Goal: Task Accomplishment & Management: Use online tool/utility

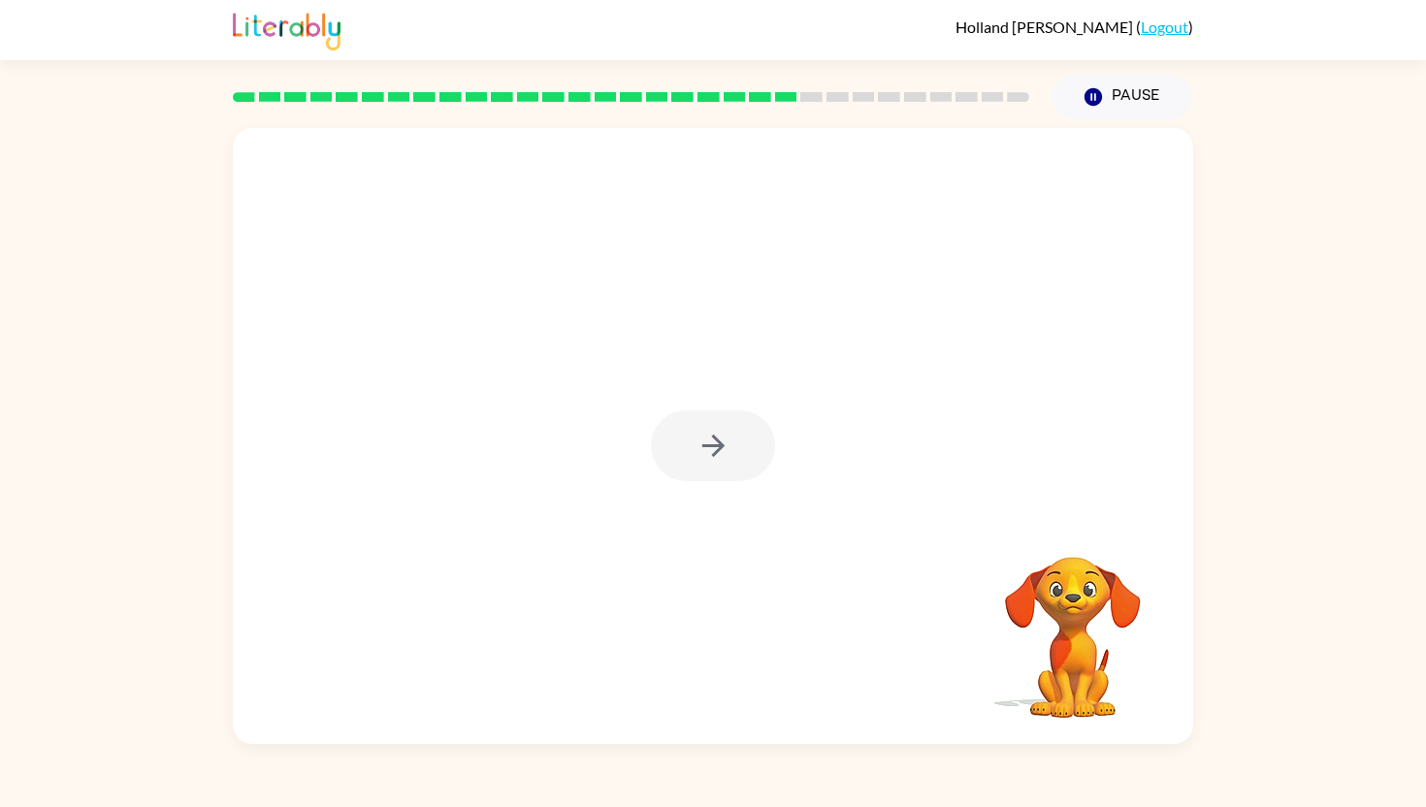
click at [732, 449] on div at bounding box center [713, 445] width 124 height 71
click at [718, 450] on div at bounding box center [713, 445] width 124 height 71
click at [718, 450] on icon "button" at bounding box center [712, 446] width 22 height 22
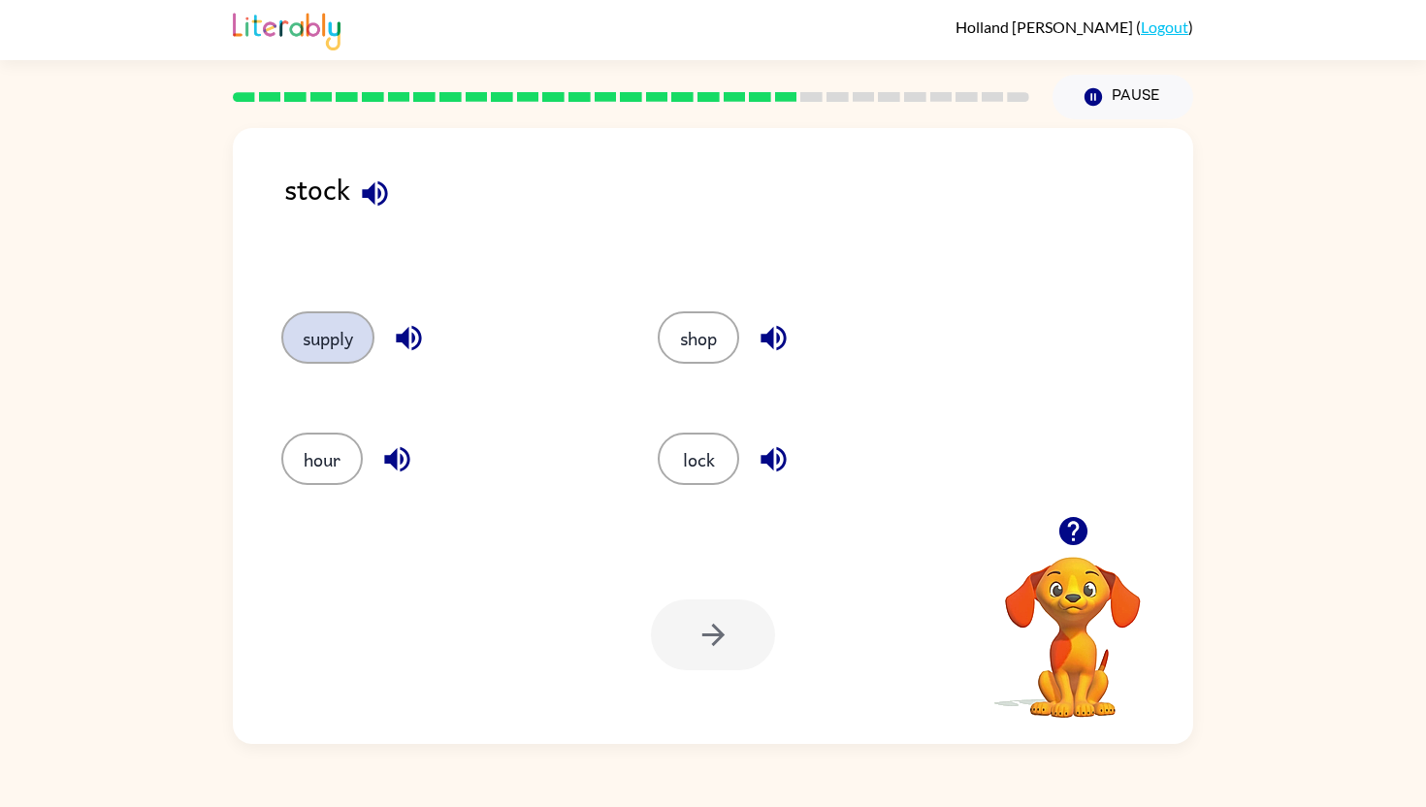
click at [307, 339] on button "supply" at bounding box center [327, 337] width 93 height 52
click at [707, 629] on icon "button" at bounding box center [713, 635] width 34 height 34
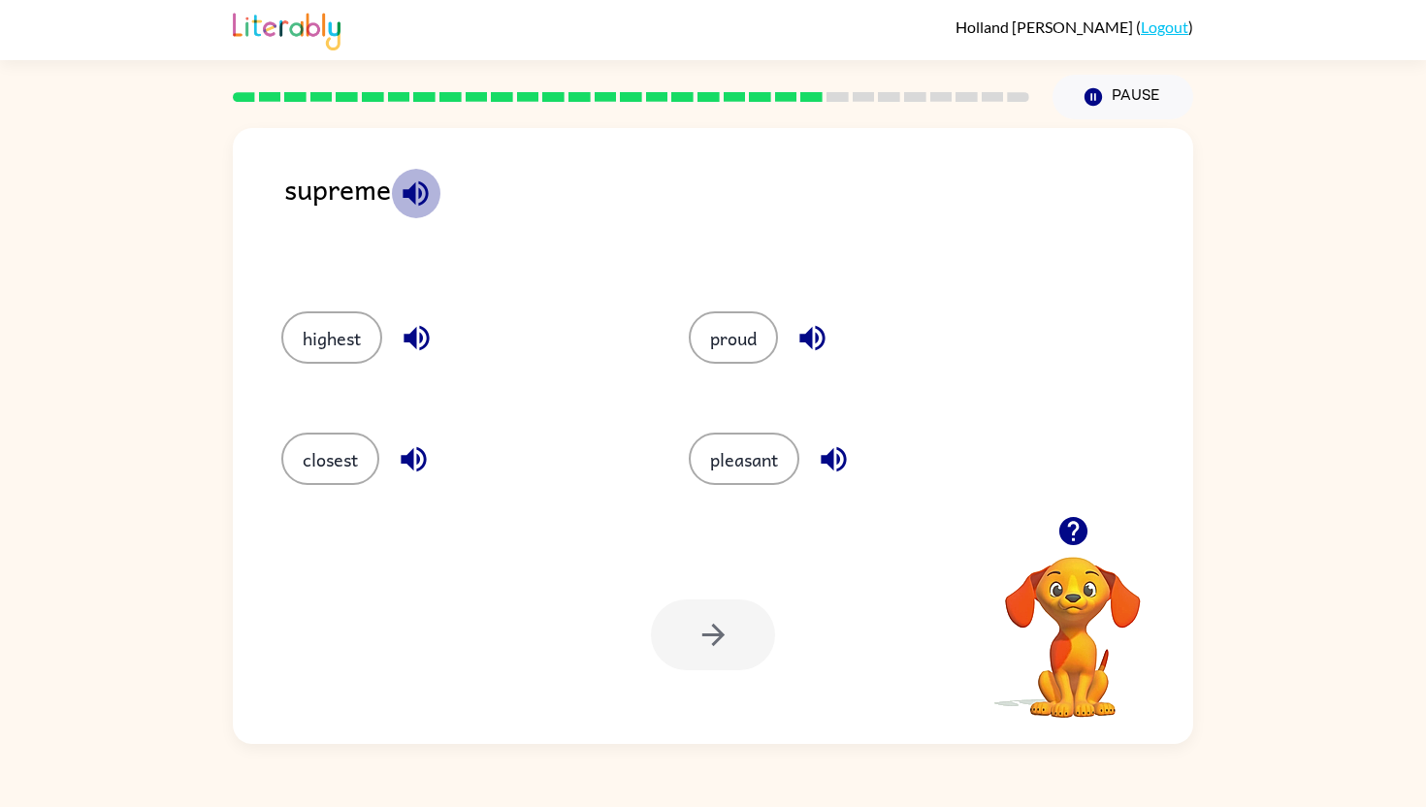
click at [417, 177] on icon "button" at bounding box center [416, 194] width 34 height 34
click at [429, 332] on icon "button" at bounding box center [417, 338] width 34 height 34
click at [409, 446] on icon "button" at bounding box center [414, 459] width 34 height 34
click at [818, 327] on icon "button" at bounding box center [811, 338] width 25 height 25
click at [841, 449] on icon "button" at bounding box center [833, 459] width 25 height 25
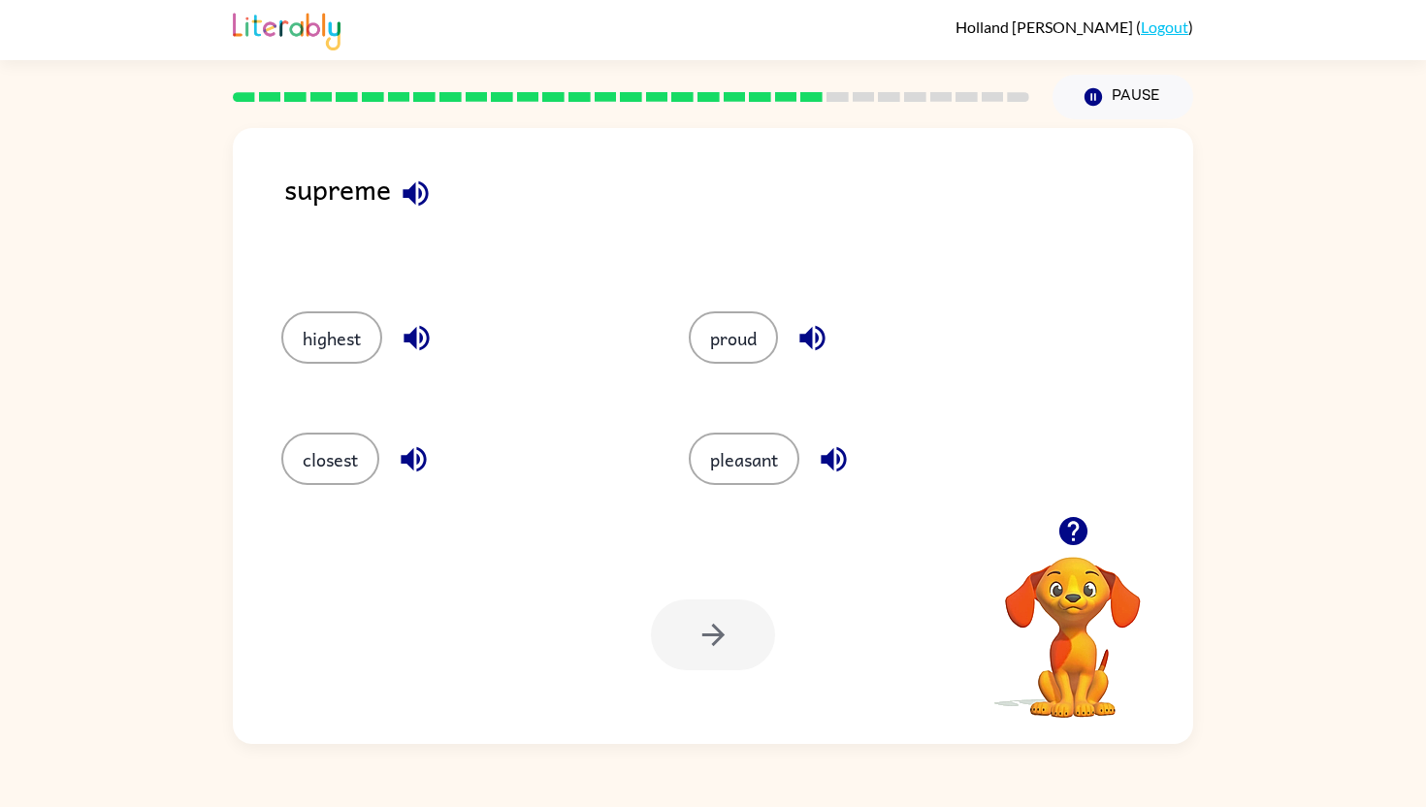
click at [807, 319] on button "button" at bounding box center [812, 337] width 49 height 49
click at [824, 428] on div "pleasant" at bounding box center [855, 456] width 407 height 121
click at [825, 445] on icon "button" at bounding box center [834, 459] width 34 height 34
click at [815, 340] on icon "button" at bounding box center [812, 338] width 34 height 34
click at [405, 443] on icon "button" at bounding box center [414, 459] width 34 height 34
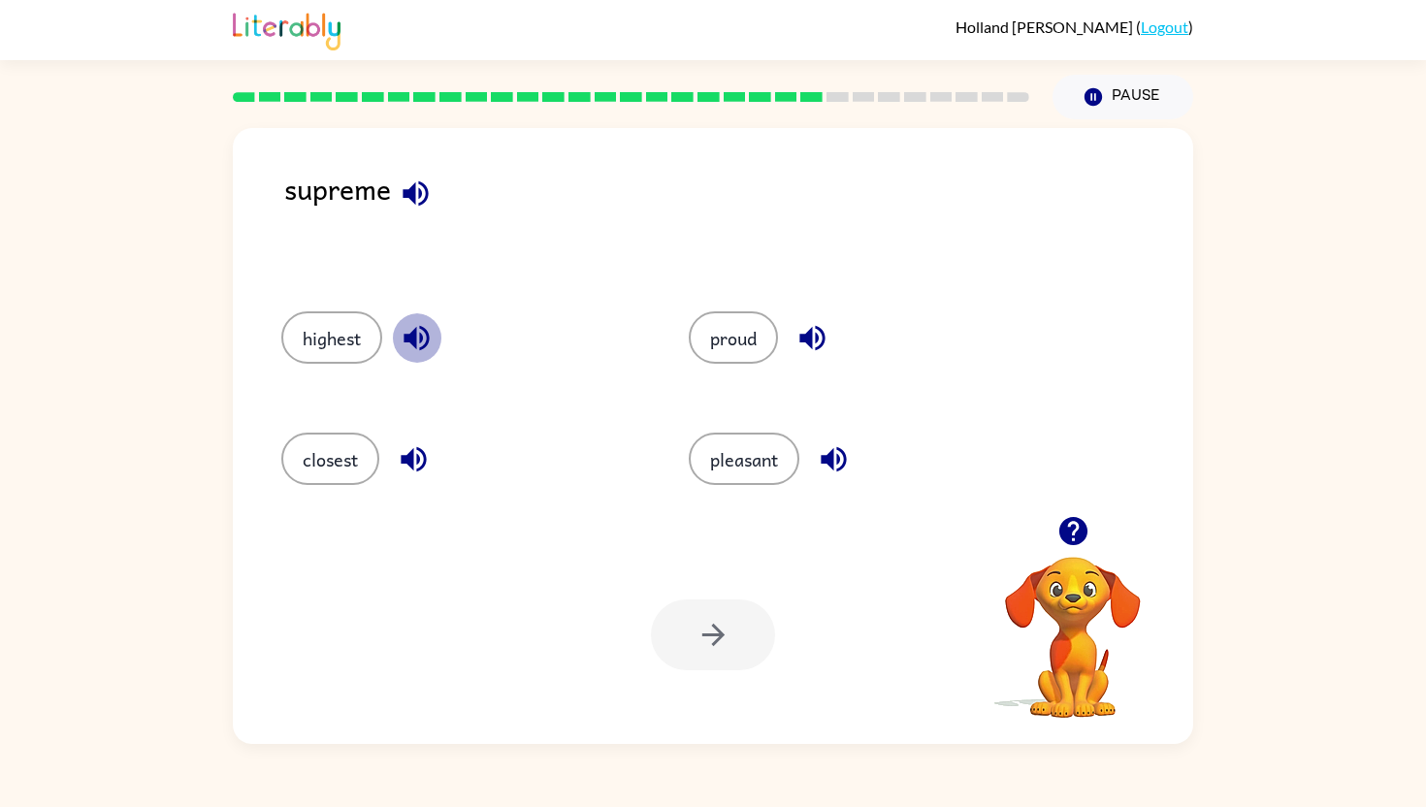
click at [405, 348] on icon "button" at bounding box center [417, 338] width 34 height 34
click at [687, 638] on div at bounding box center [713, 634] width 124 height 71
click at [758, 457] on button "pleasant" at bounding box center [744, 459] width 111 height 52
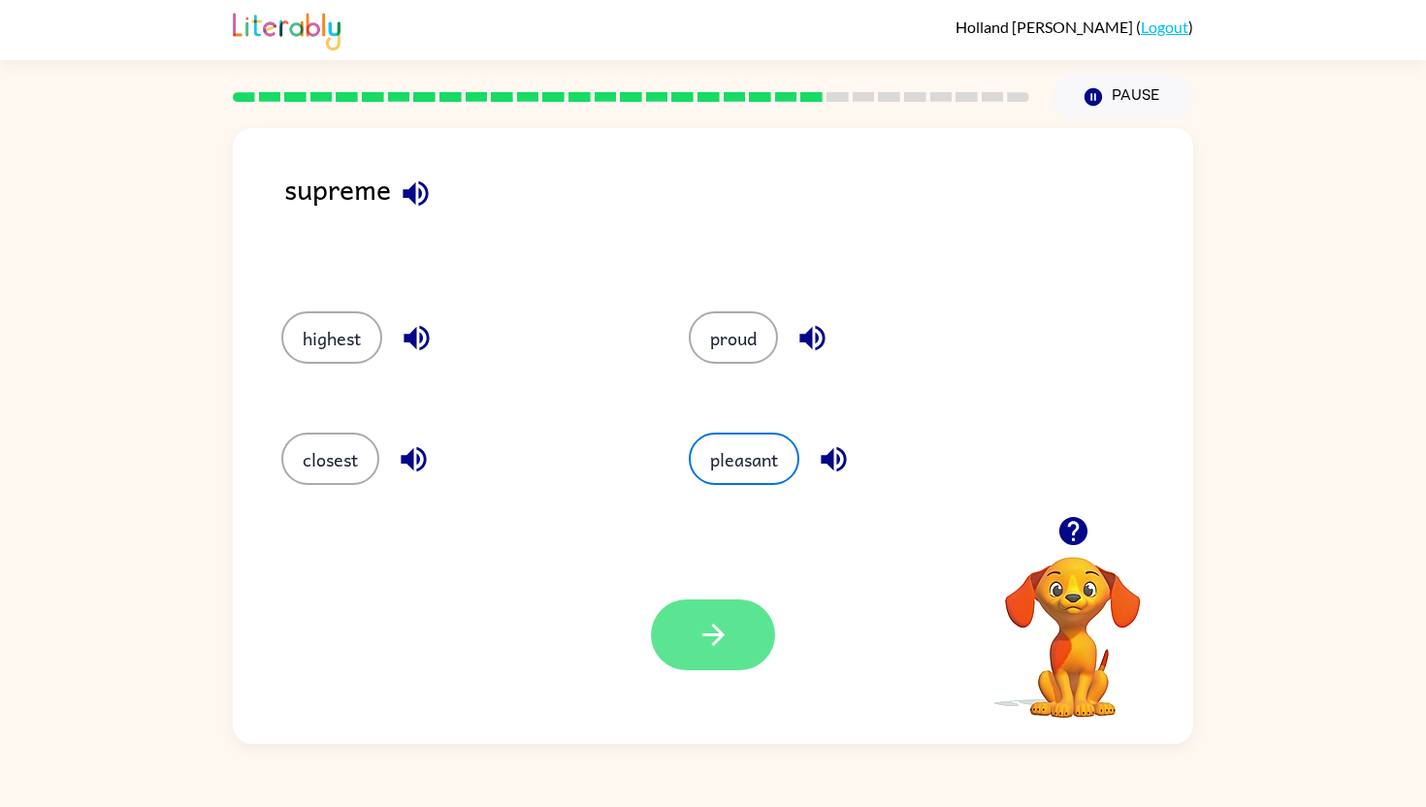
click at [718, 628] on icon "button" at bounding box center [713, 635] width 34 height 34
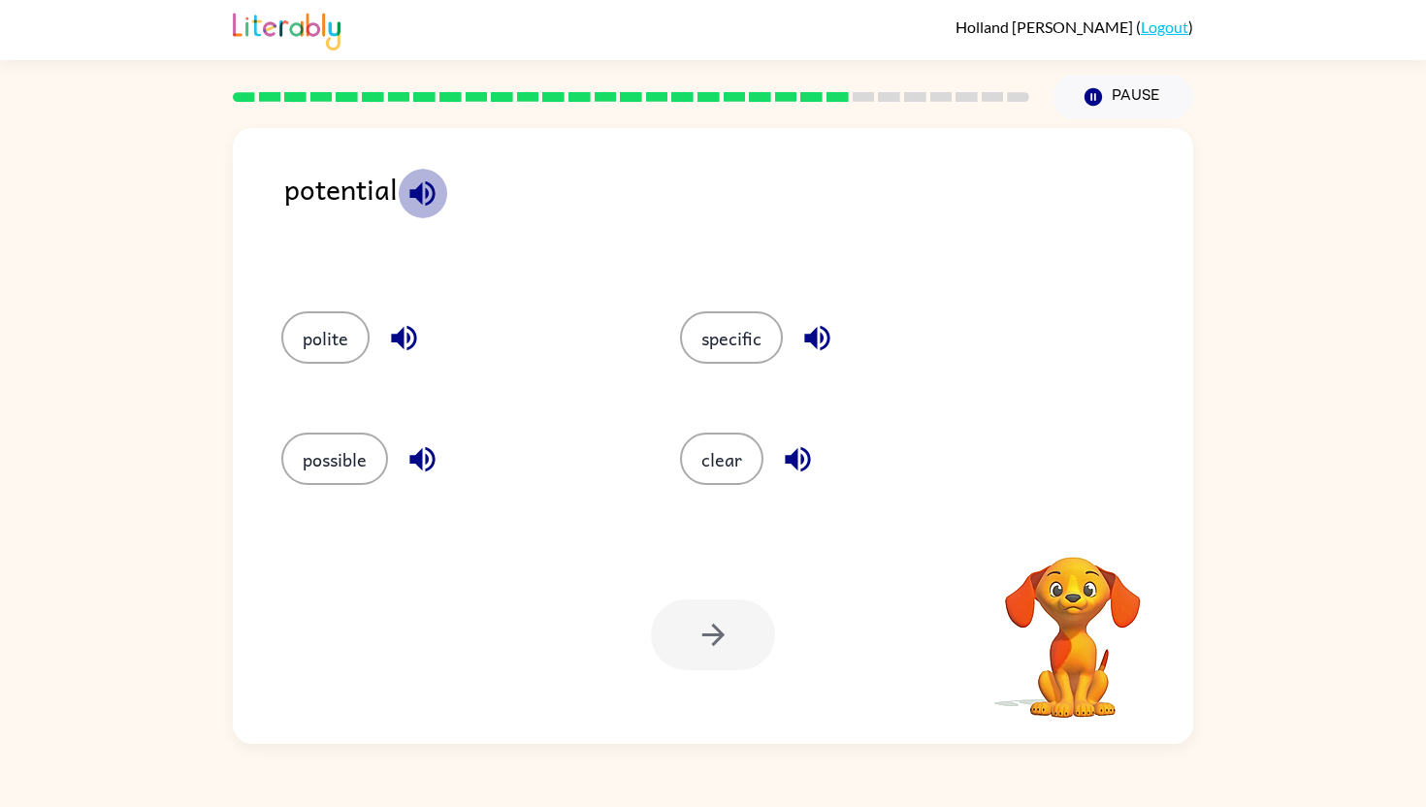
click at [423, 193] on icon "button" at bounding box center [422, 194] width 34 height 34
click at [331, 350] on button "polite" at bounding box center [325, 337] width 88 height 52
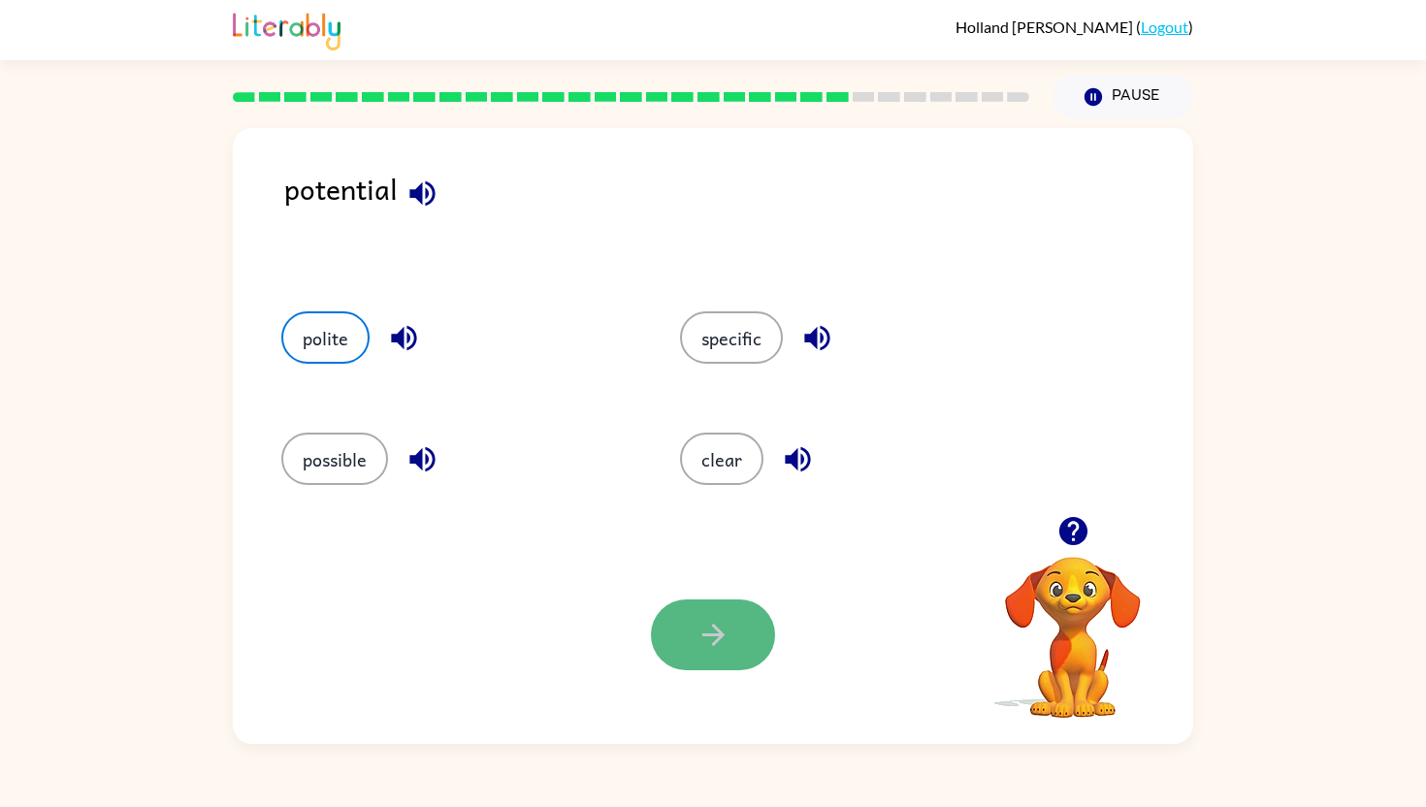
click at [728, 613] on button "button" at bounding box center [713, 634] width 124 height 71
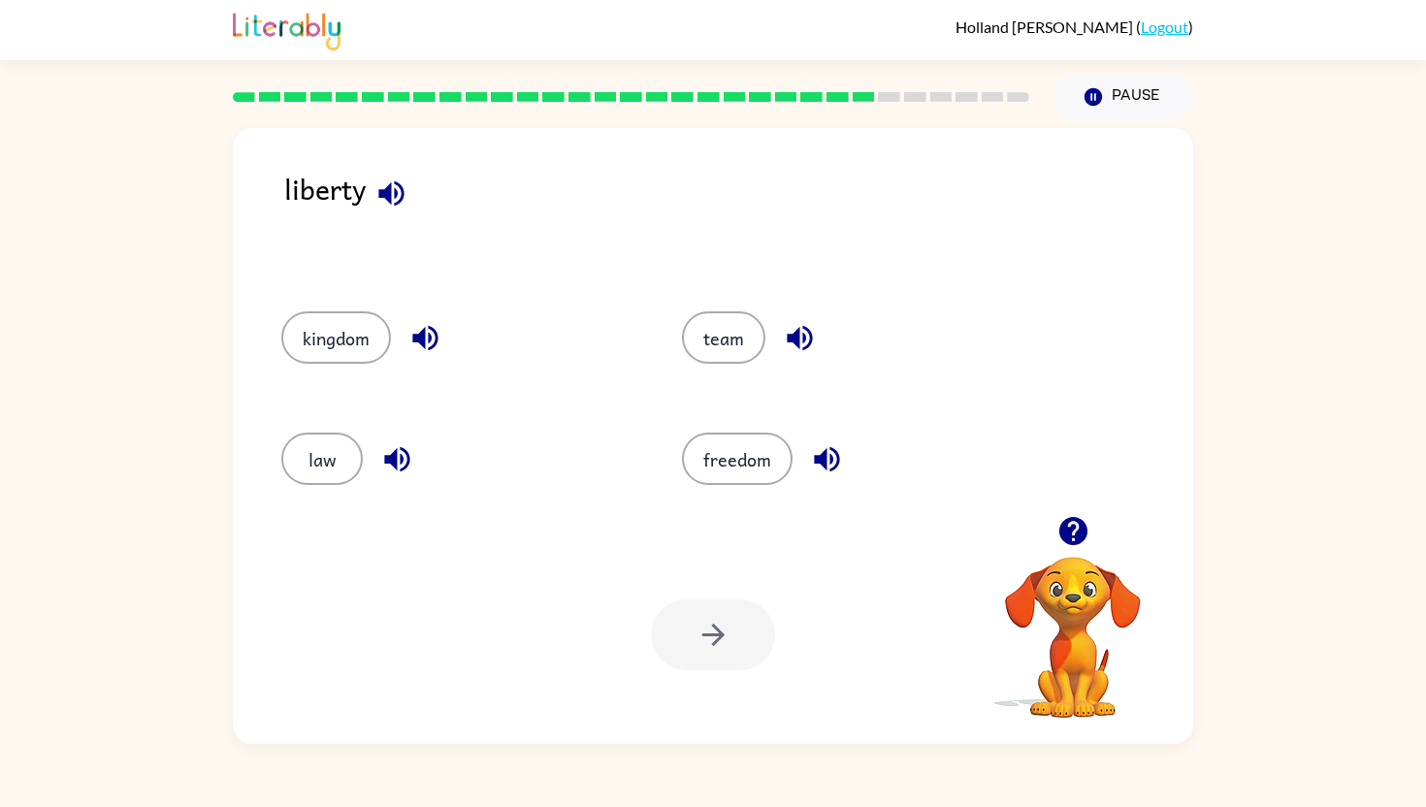
click at [387, 201] on icon "button" at bounding box center [390, 192] width 25 height 25
click at [719, 459] on button "freedom" at bounding box center [737, 459] width 111 height 52
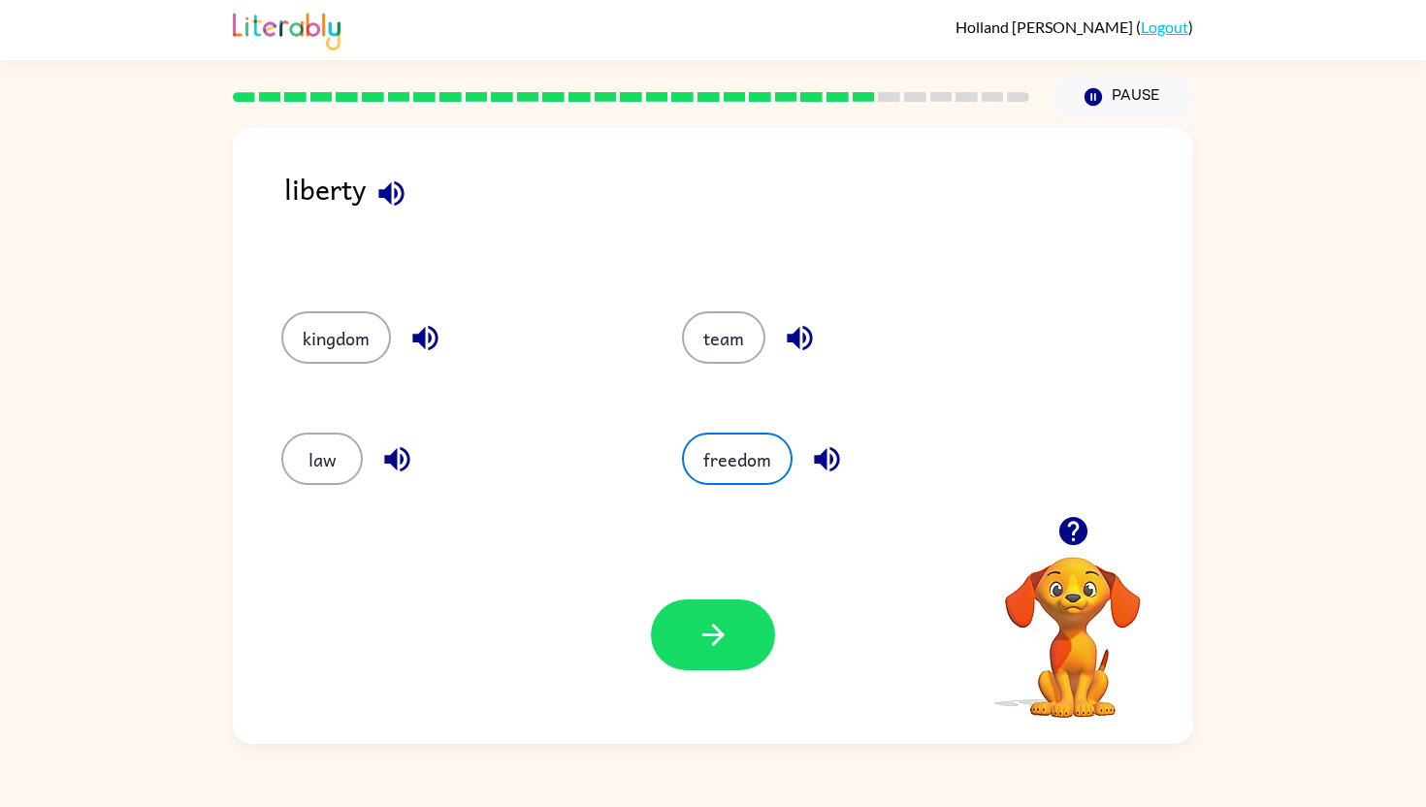
click at [702, 680] on div "Your browser must support playing .mp4 files to use Literably. Please try using…" at bounding box center [713, 635] width 960 height 218
click at [697, 645] on icon "button" at bounding box center [713, 635] width 34 height 34
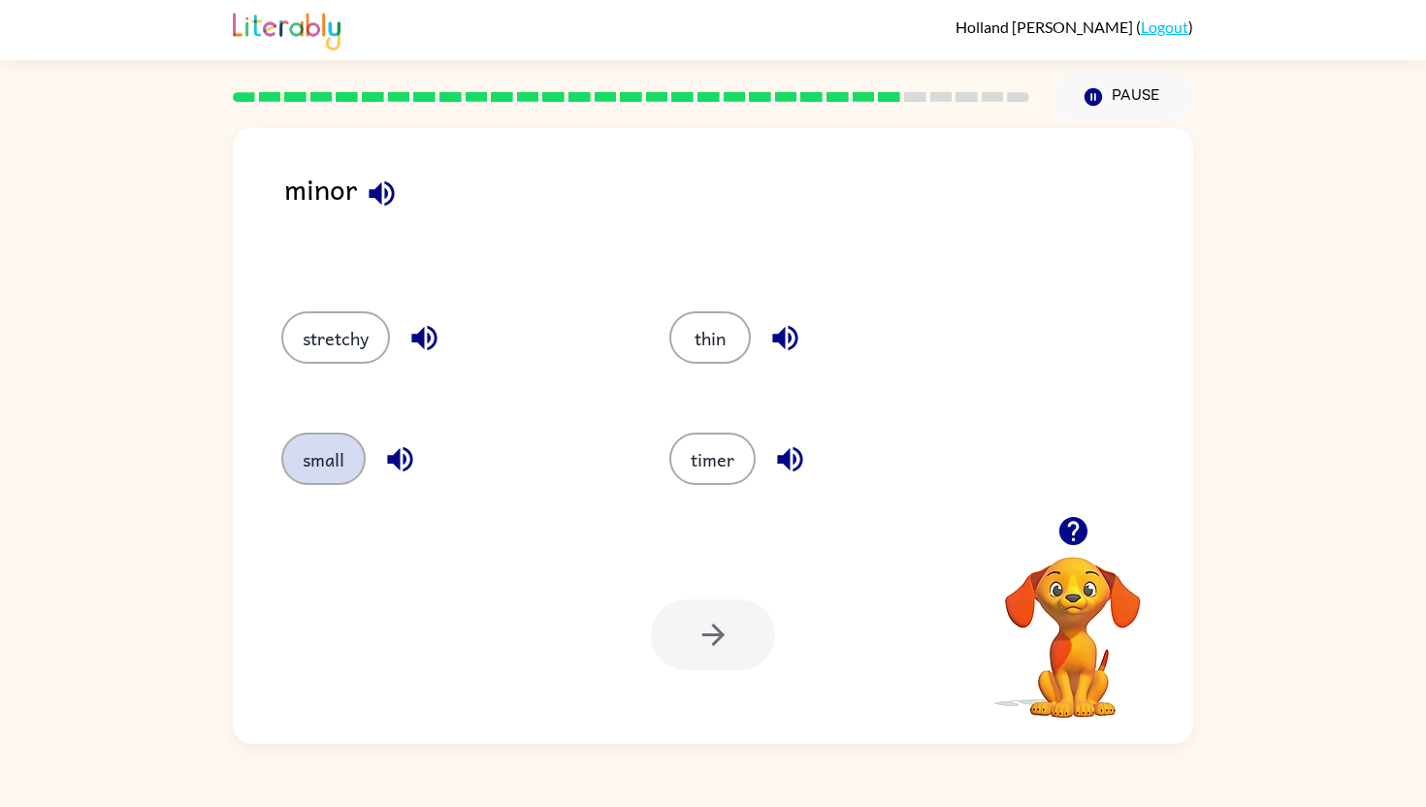
click at [304, 449] on button "small" at bounding box center [323, 459] width 84 height 52
click at [702, 627] on icon "button" at bounding box center [713, 635] width 34 height 34
click at [388, 189] on icon "button" at bounding box center [390, 192] width 25 height 25
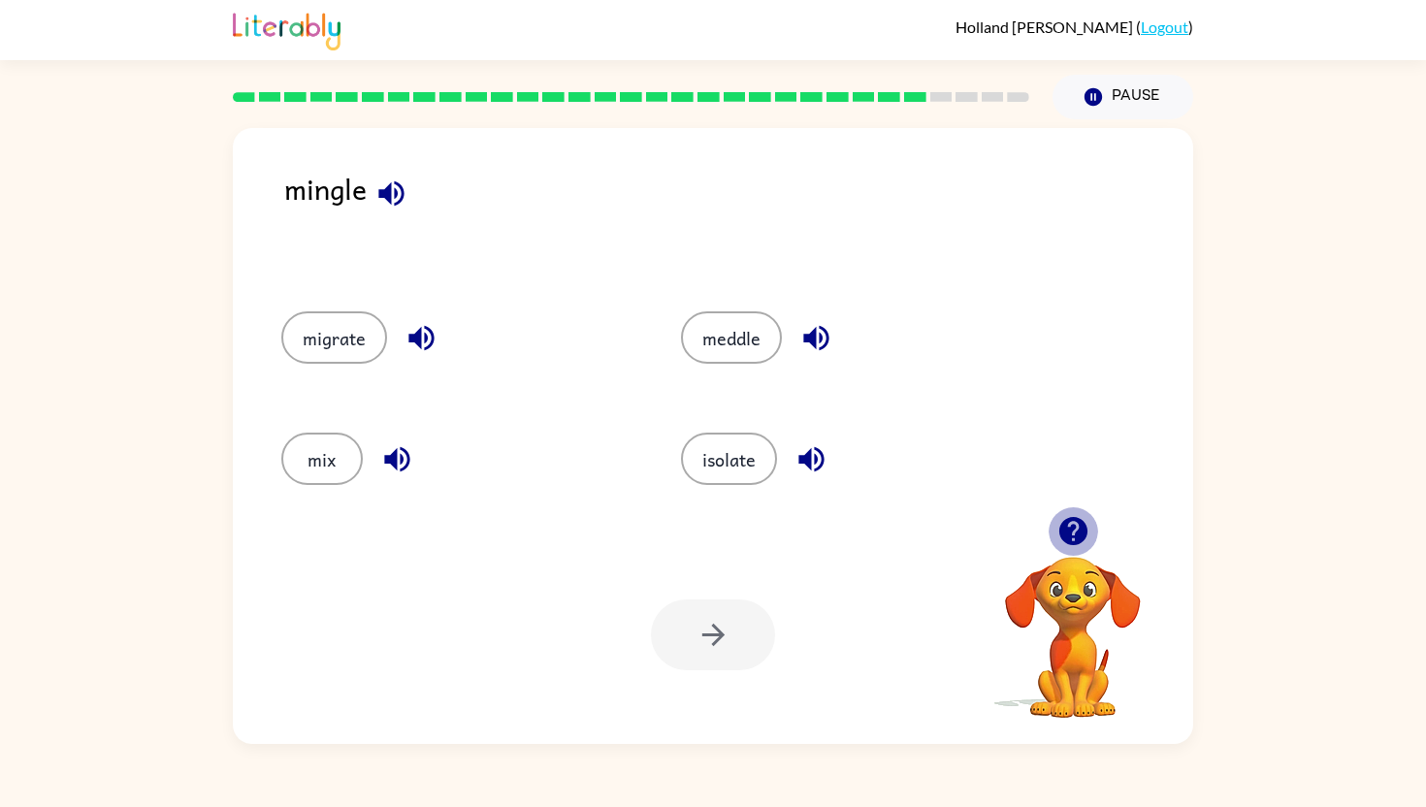
click at [1079, 518] on icon "button" at bounding box center [1072, 531] width 28 height 28
click at [1054, 521] on button "button" at bounding box center [1073, 530] width 49 height 49
click at [1083, 556] on div "Your browser must support playing .mp4 files to use Literably. Please try using…" at bounding box center [1073, 638] width 194 height 165
click at [1083, 546] on icon "button" at bounding box center [1073, 531] width 34 height 34
click at [1081, 542] on video "Your browser must support playing .mp4 files to use Literably. Please try using…" at bounding box center [1073, 624] width 194 height 194
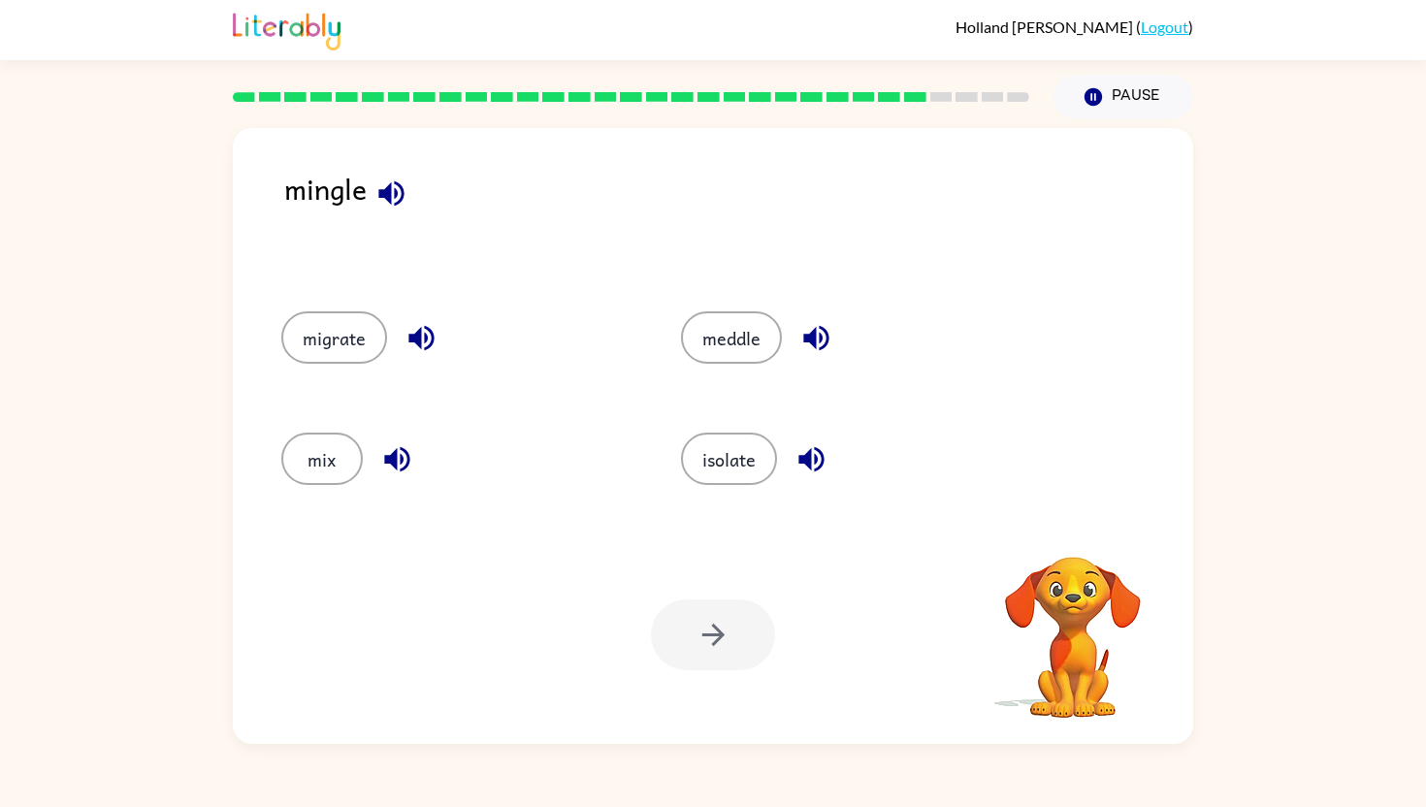
click at [1081, 542] on video "Your browser must support playing .mp4 files to use Literably. Please try using…" at bounding box center [1073, 624] width 194 height 194
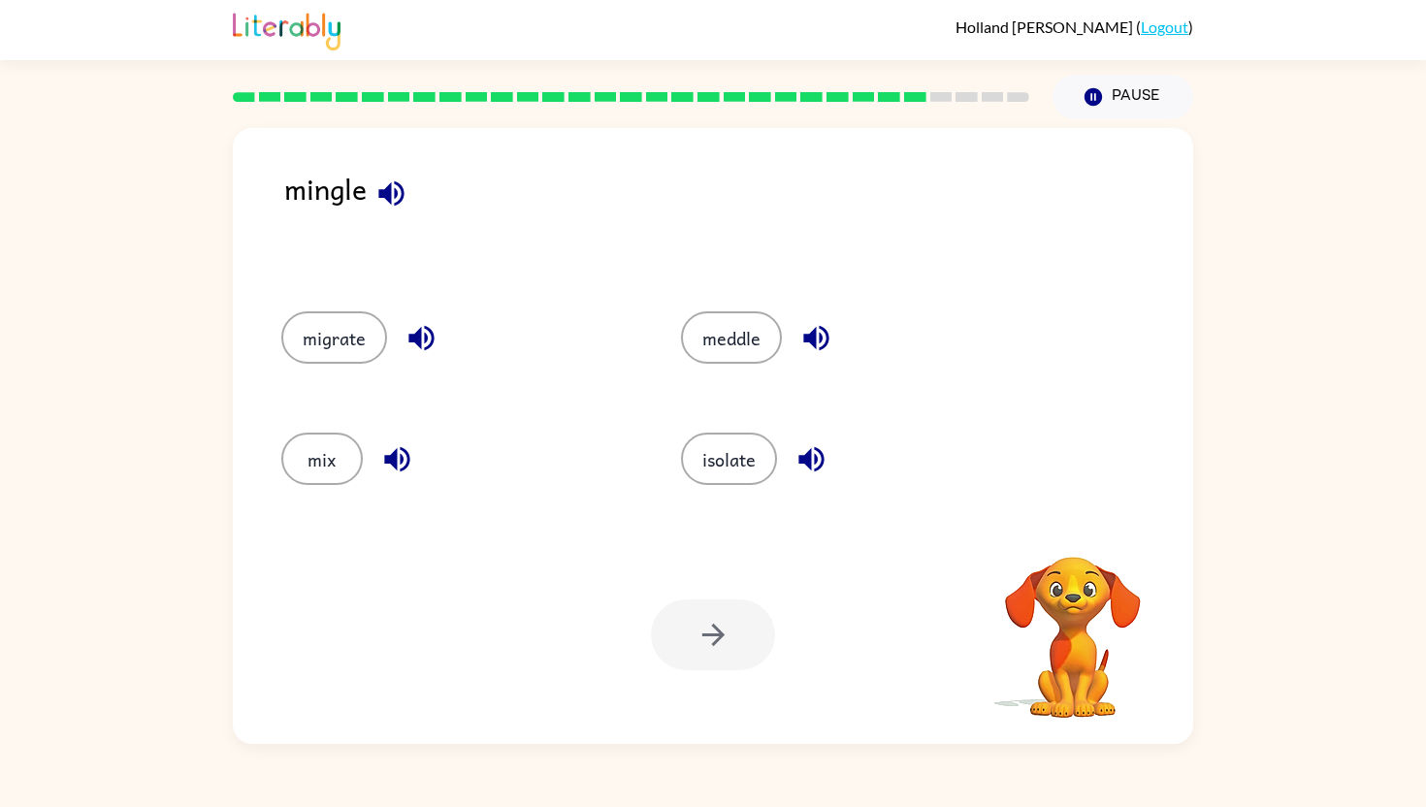
click at [1081, 542] on video "Your browser must support playing .mp4 files to use Literably. Please try using…" at bounding box center [1073, 624] width 194 height 194
click at [1081, 556] on div "Your browser must support playing .mp4 files to use Literably. Please try using…" at bounding box center [1073, 638] width 194 height 165
click at [1081, 542] on icon "button" at bounding box center [1073, 531] width 34 height 34
click at [722, 458] on button "isolate" at bounding box center [729, 459] width 96 height 52
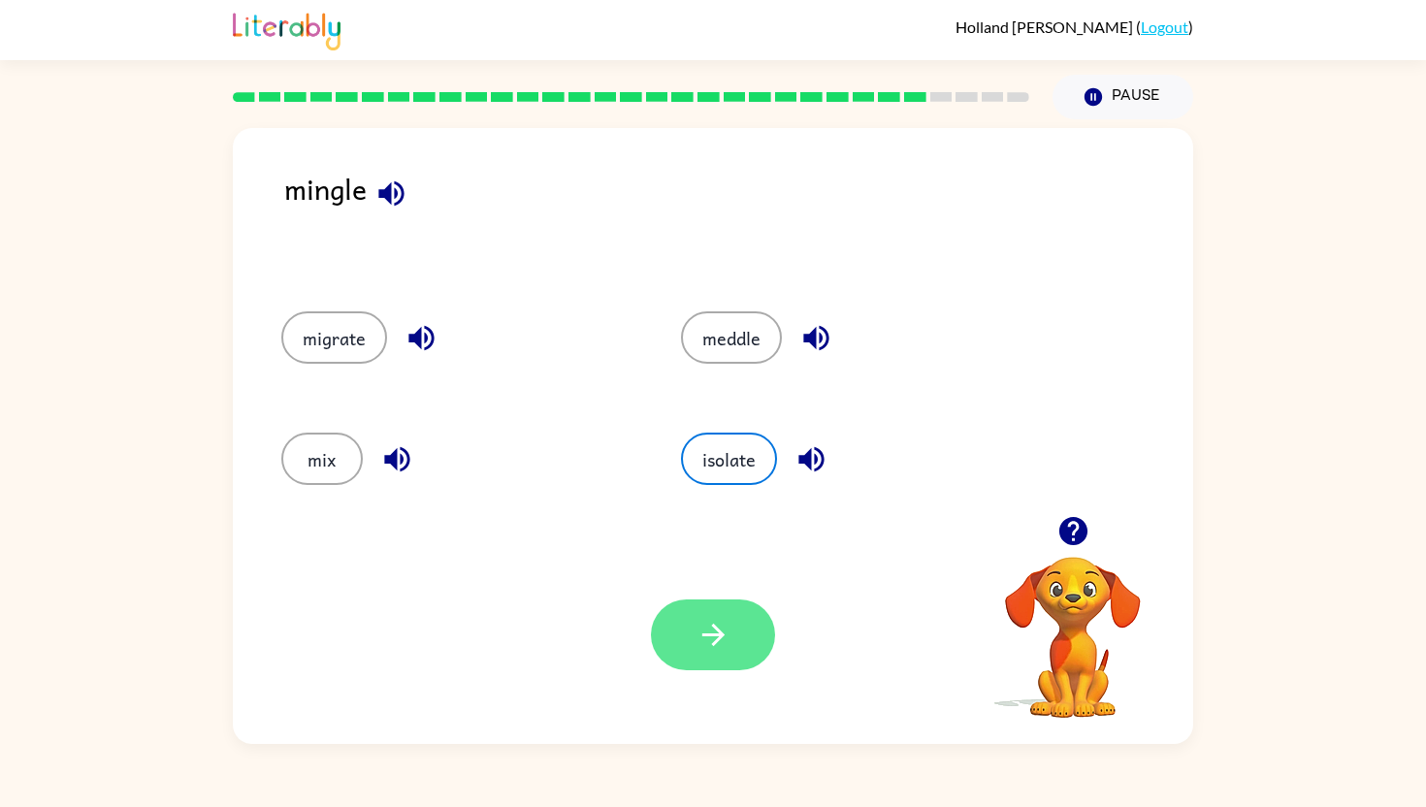
click at [699, 619] on icon "button" at bounding box center [713, 635] width 34 height 34
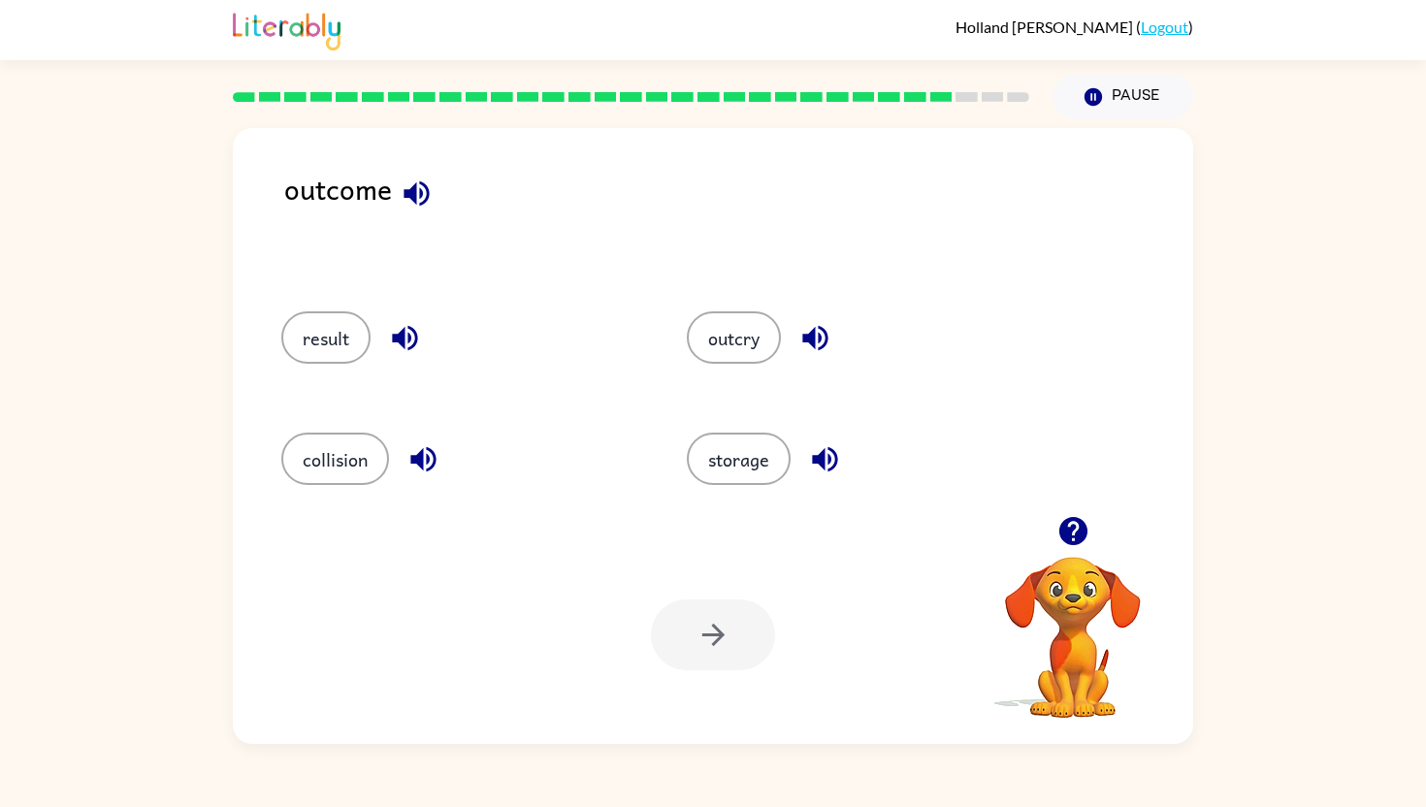
click at [413, 187] on icon "button" at bounding box center [416, 192] width 25 height 25
click at [760, 447] on button "storage" at bounding box center [739, 459] width 104 height 52
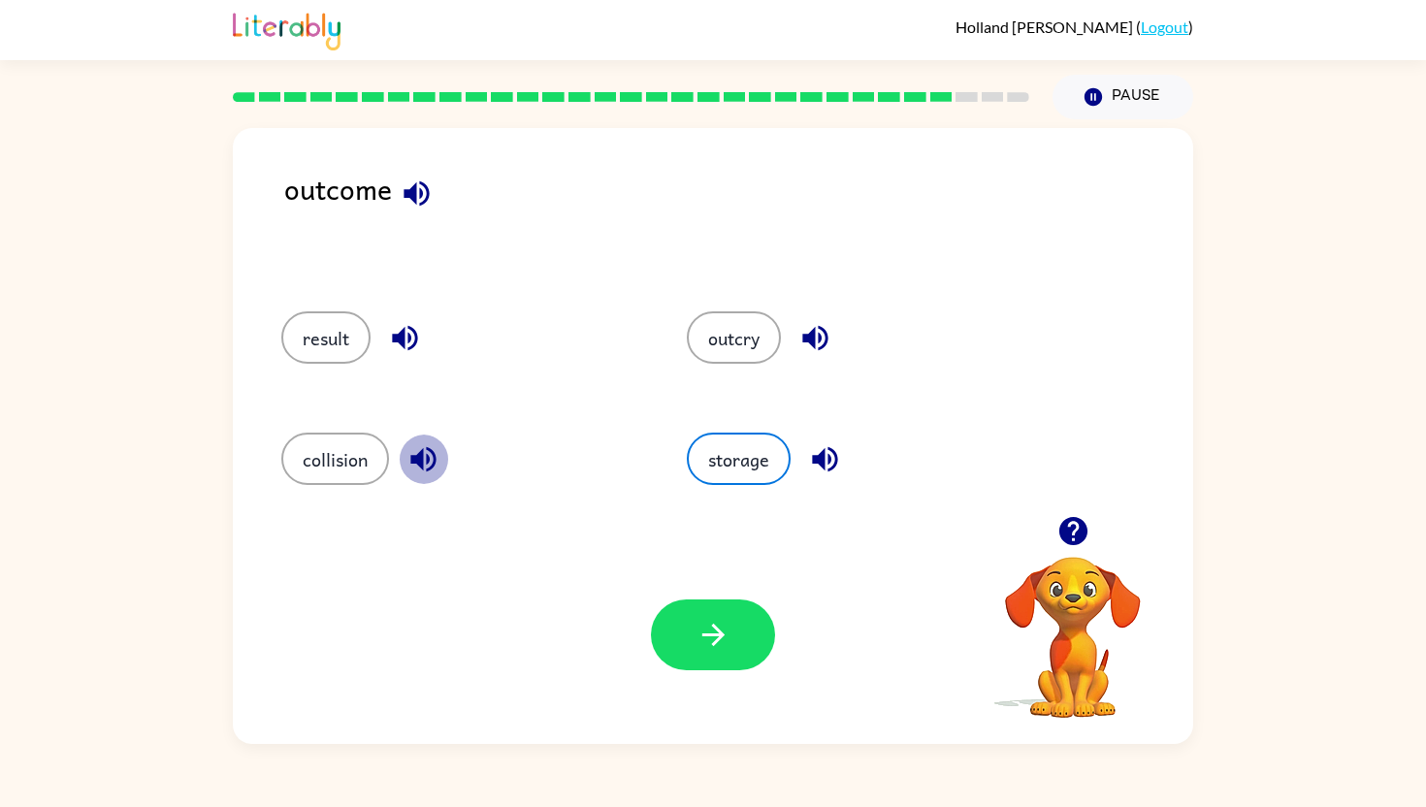
click at [433, 462] on icon "button" at bounding box center [423, 459] width 34 height 34
click at [410, 339] on icon "button" at bounding box center [404, 338] width 25 height 25
click at [822, 337] on icon "button" at bounding box center [814, 338] width 25 height 25
click at [822, 462] on icon "button" at bounding box center [824, 459] width 25 height 25
click at [312, 324] on button "result" at bounding box center [325, 337] width 89 height 52
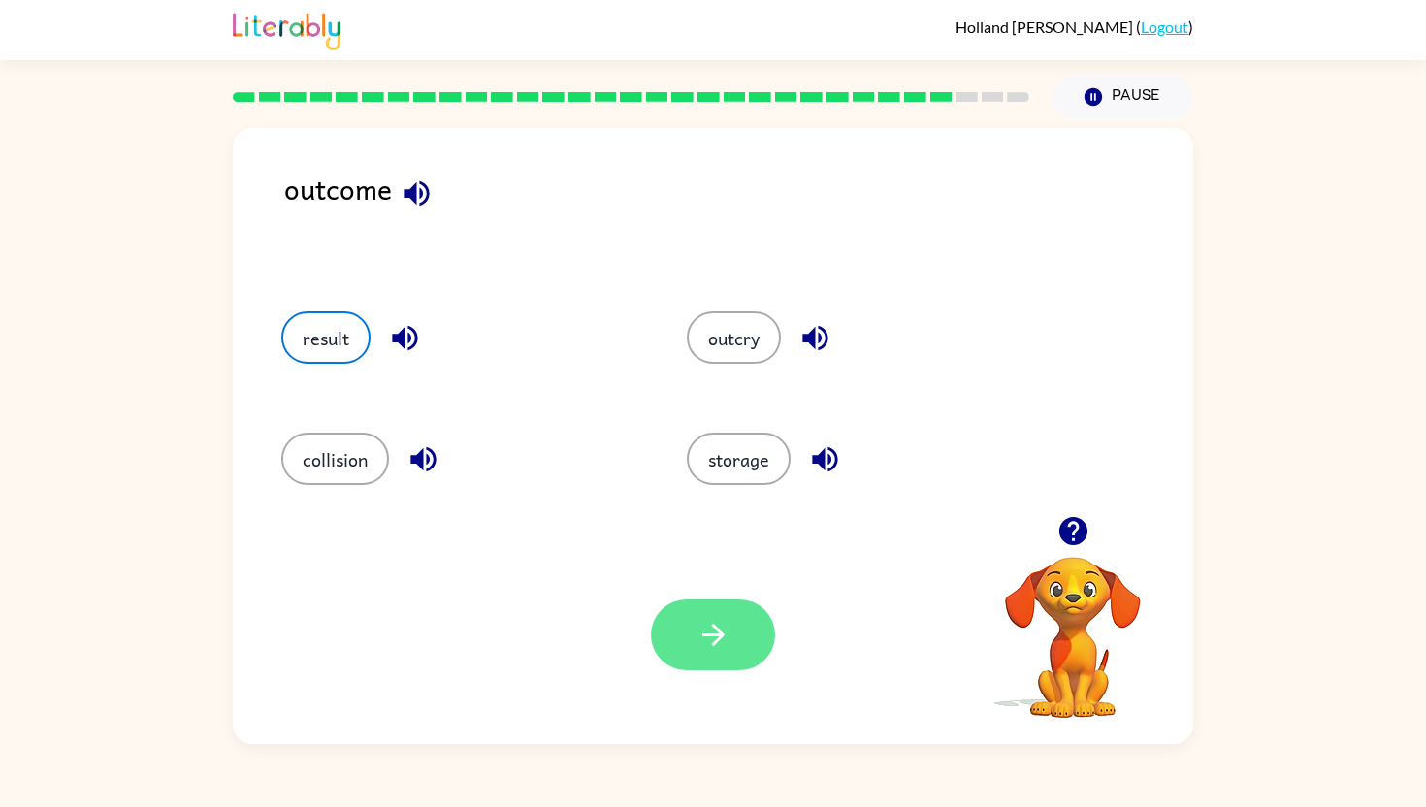
click at [722, 615] on button "button" at bounding box center [713, 634] width 124 height 71
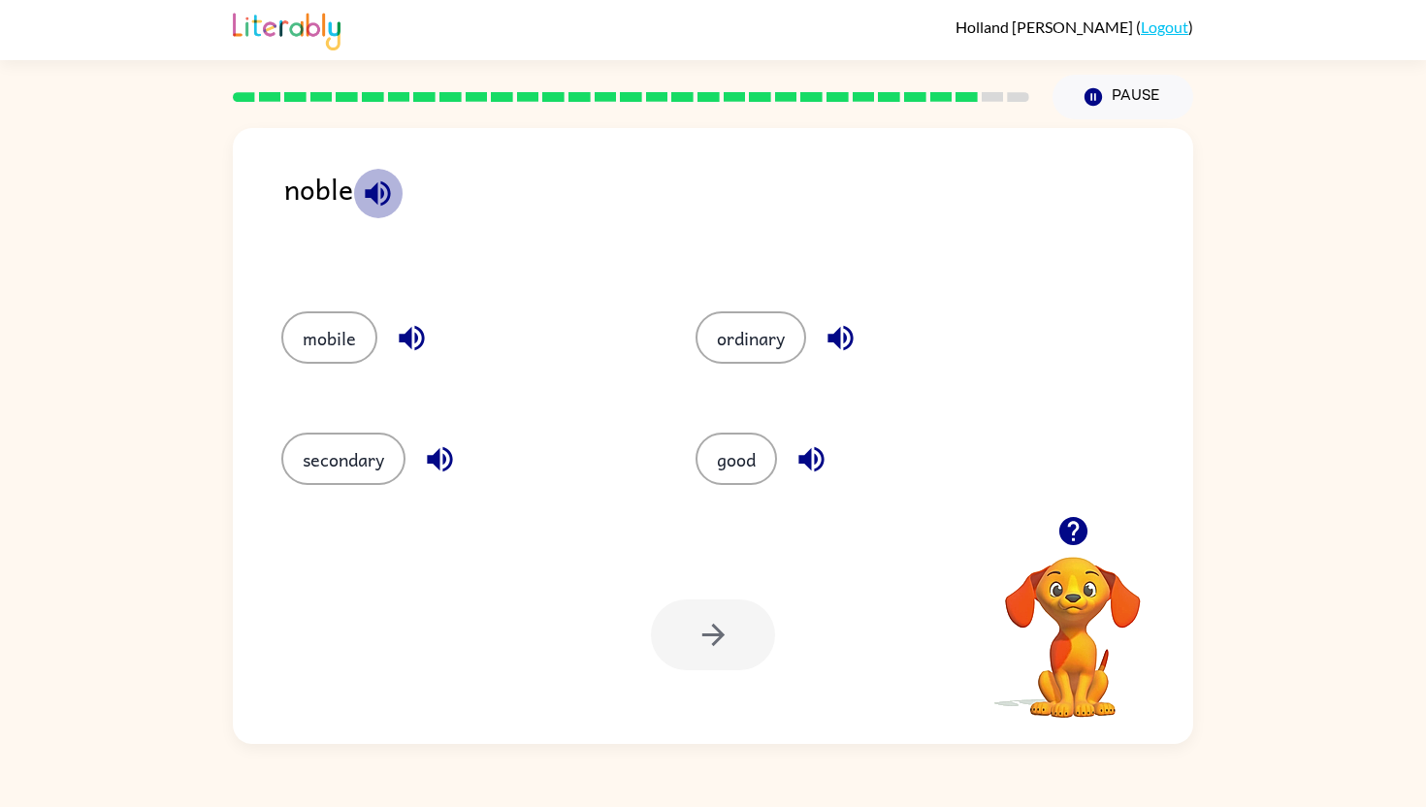
click at [373, 188] on icon "button" at bounding box center [377, 192] width 25 height 25
click at [745, 333] on button "ordinary" at bounding box center [750, 337] width 111 height 52
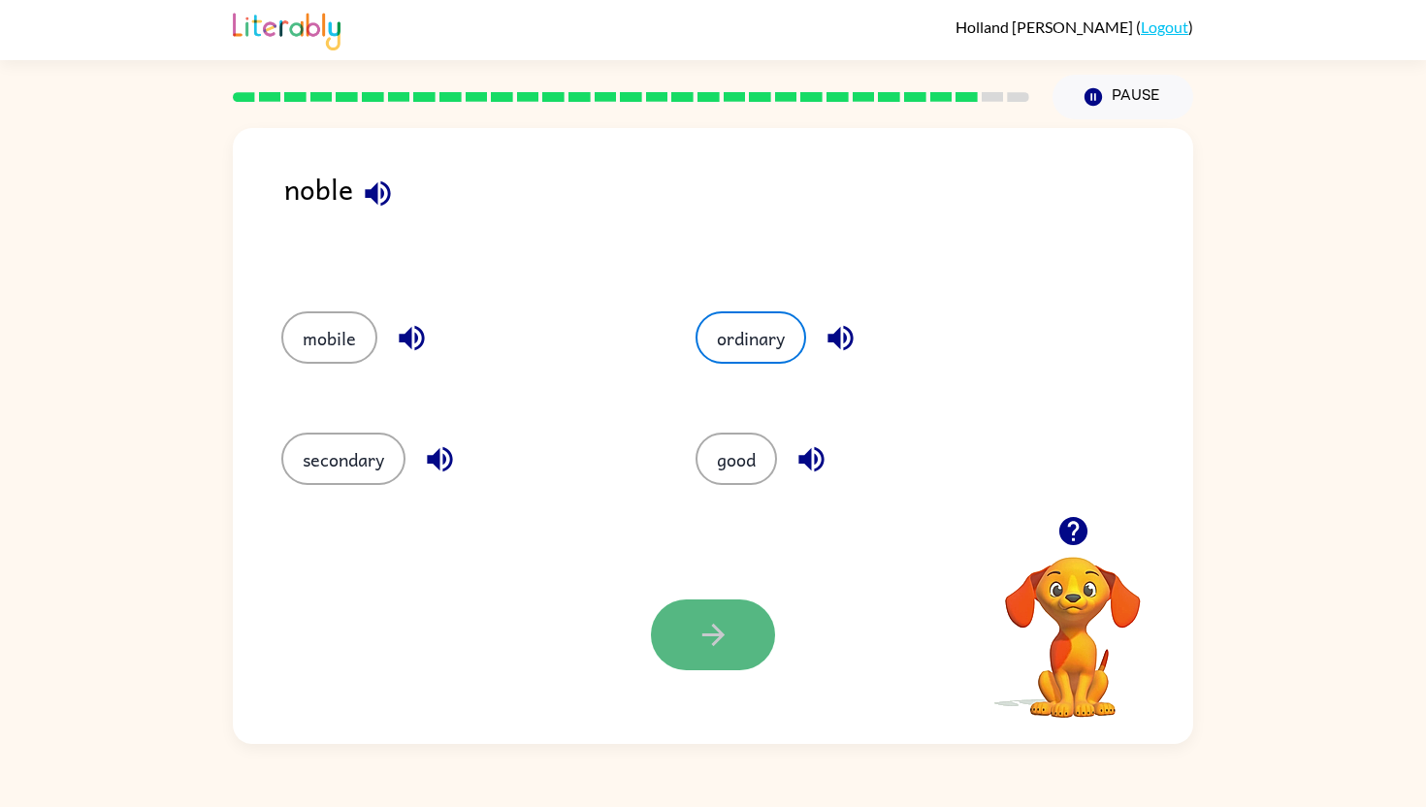
click at [704, 617] on button "button" at bounding box center [713, 634] width 124 height 71
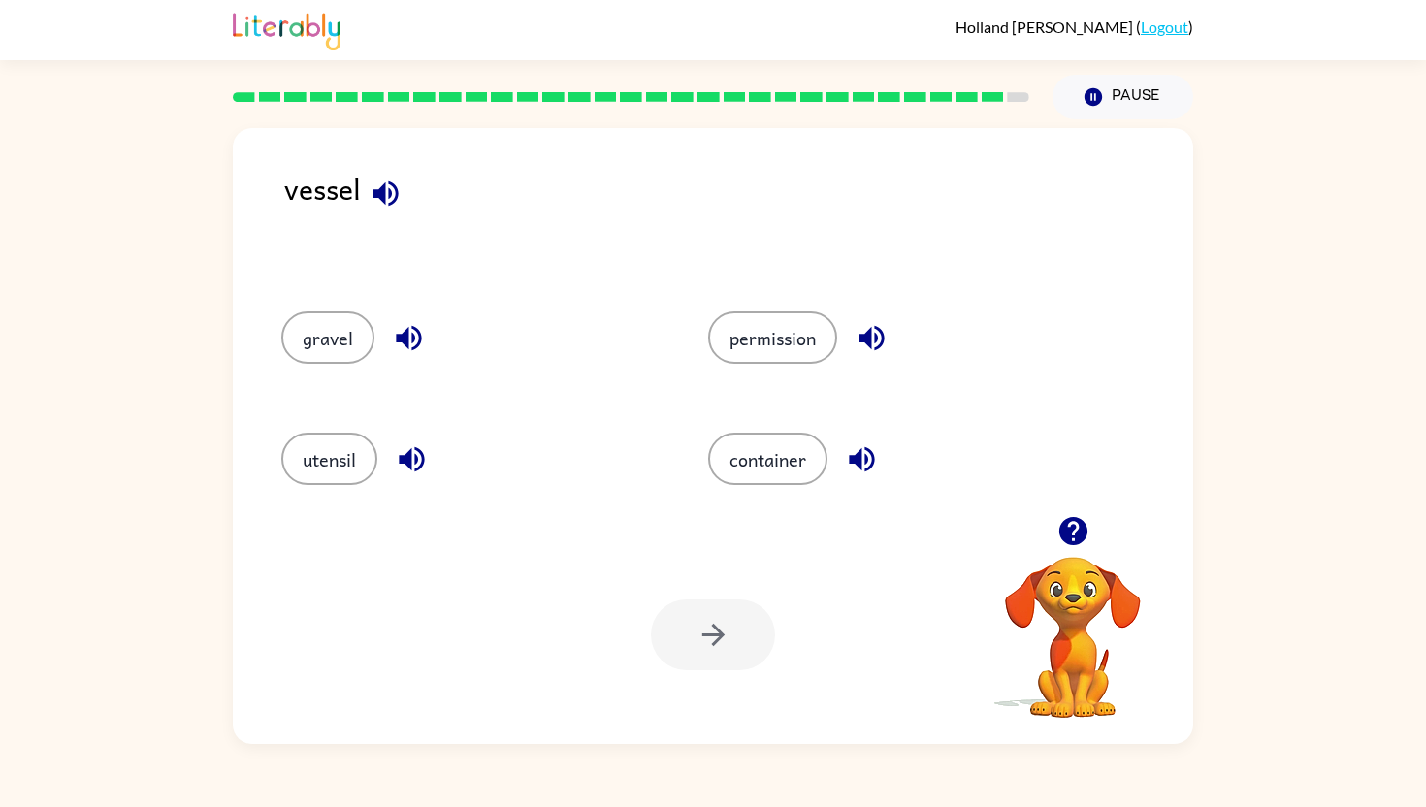
click at [391, 192] on icon "button" at bounding box center [384, 192] width 25 height 25
click at [738, 439] on button "container" at bounding box center [767, 459] width 119 height 52
click at [720, 638] on icon "button" at bounding box center [712, 635] width 22 height 22
